Goal: Find specific page/section: Find specific page/section

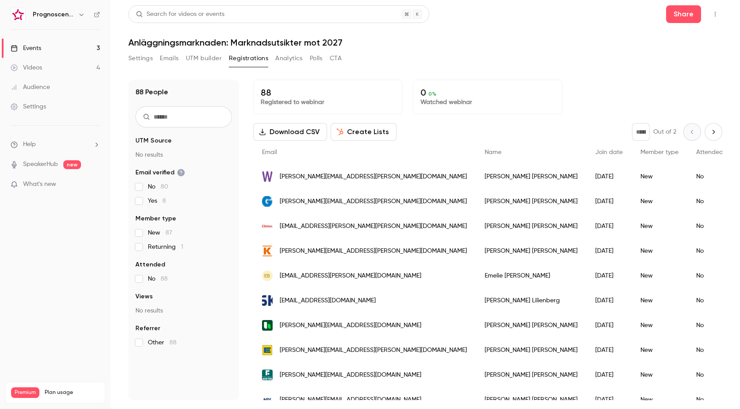
scroll to position [620, 0]
click at [39, 51] on div "Events" at bounding box center [26, 48] width 31 height 9
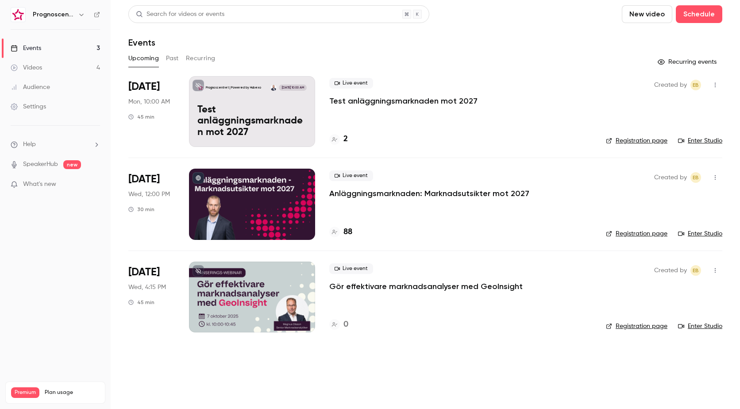
click at [405, 104] on p "Test anläggningsmarknaden mot 2027" at bounding box center [403, 101] width 148 height 11
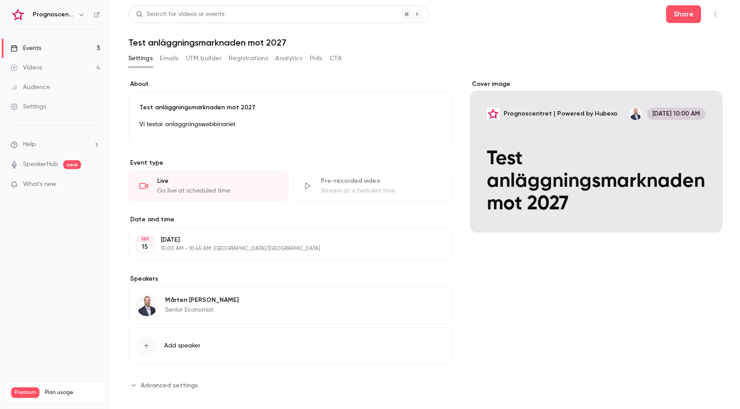
click at [253, 60] on button "Registrations" at bounding box center [248, 58] width 39 height 14
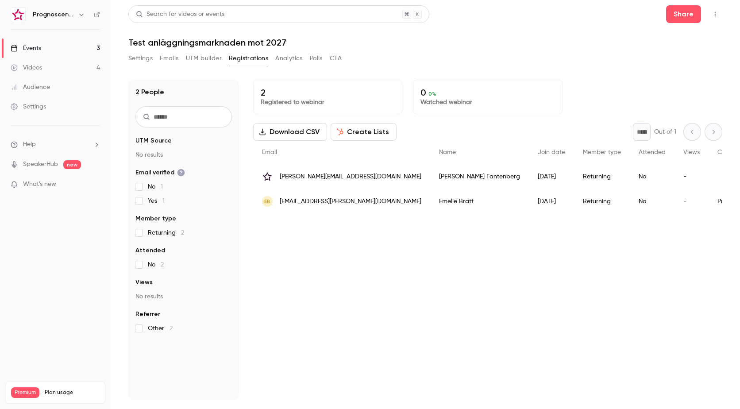
click at [713, 13] on icon "button" at bounding box center [715, 14] width 7 height 6
click at [671, 56] on div "Enter Studio" at bounding box center [681, 59] width 67 height 9
